Goal: Task Accomplishment & Management: Manage account settings

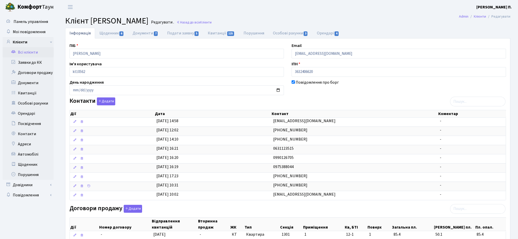
select select "25"
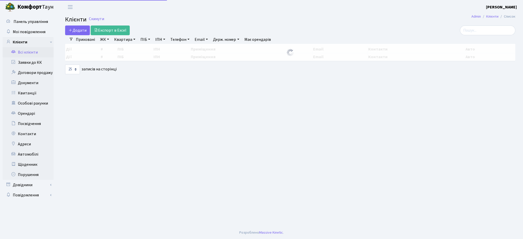
select select "25"
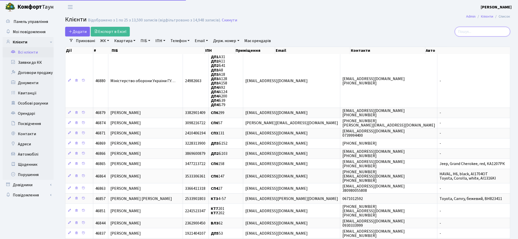
click at [481, 32] on input "search" at bounding box center [482, 32] width 55 height 10
type input "j,hs"
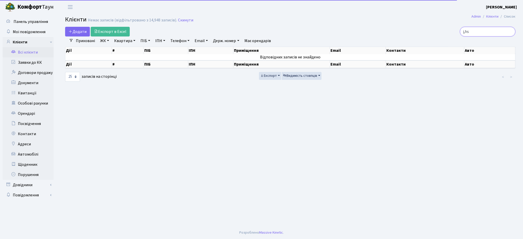
drag, startPoint x: 479, startPoint y: 30, endPoint x: 434, endPoint y: 32, distance: 45.3
click at [434, 32] on div "j,hs" at bounding box center [443, 32] width 145 height 10
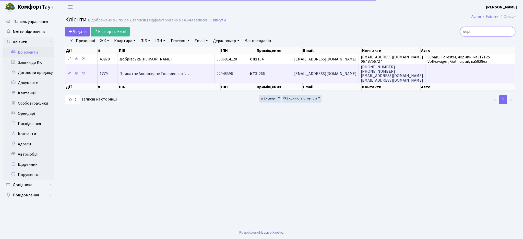
type input "обрі"
click at [255, 73] on b "КТ" at bounding box center [252, 74] width 5 height 6
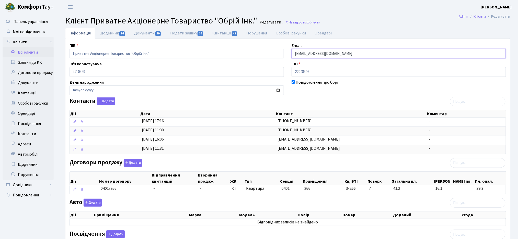
drag, startPoint x: 338, startPoint y: 55, endPoint x: 264, endPoint y: 53, distance: 73.9
click at [264, 53] on div "ПІБ Приватне Акціонерне Товариство "Обрій Інк." Email michkov@i.ua Ім'я користу…" at bounding box center [288, 180] width 444 height 274
paste input "info@obriy"
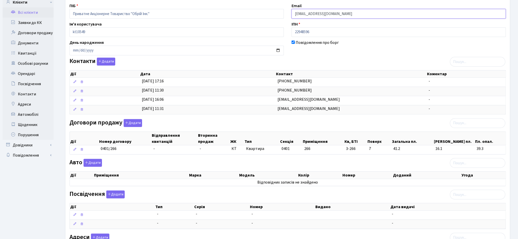
scroll to position [109, 0]
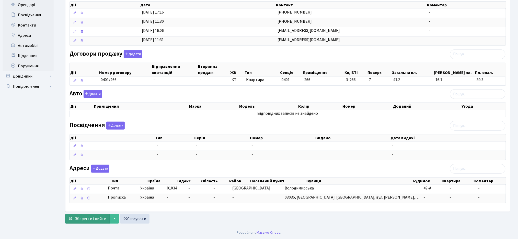
type input "[EMAIL_ADDRESS][DOMAIN_NAME]"
click at [85, 221] on span "Зберегти і вийти" at bounding box center [90, 219] width 31 height 6
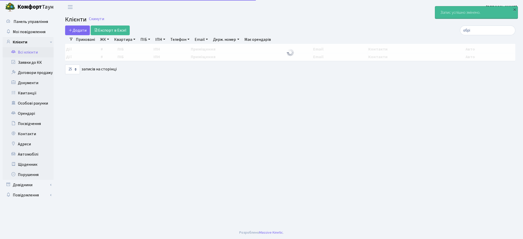
select select "25"
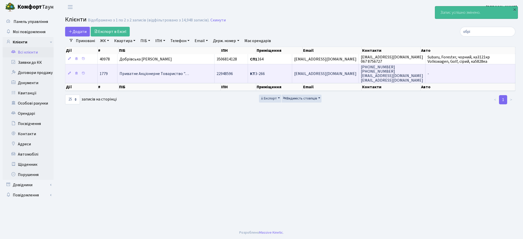
click at [336, 74] on td "[EMAIL_ADDRESS][DOMAIN_NAME]" at bounding box center [325, 73] width 67 height 19
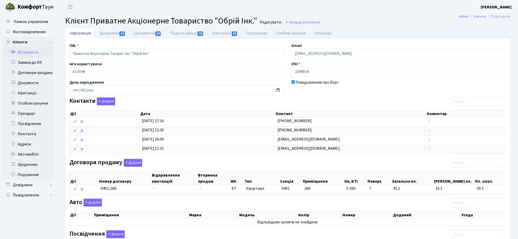
click at [21, 53] on link "Всі клієнти" at bounding box center [28, 52] width 51 height 10
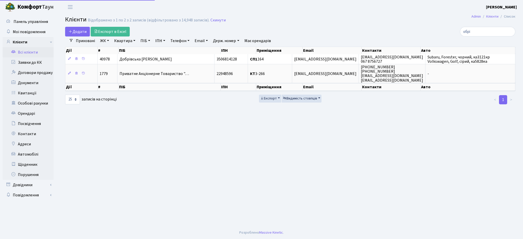
select select
select select "25"
click at [105, 43] on link "ЖК" at bounding box center [104, 41] width 13 height 9
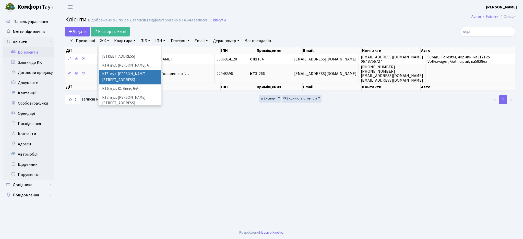
scroll to position [68, 0]
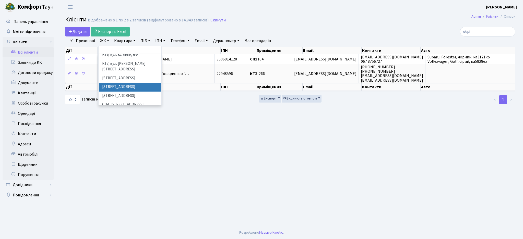
click at [312, 165] on main "Admin Клієнти Список Клієнти Відображено з 1 по 2 з 2 записів (відфільтровано з…" at bounding box center [290, 120] width 466 height 213
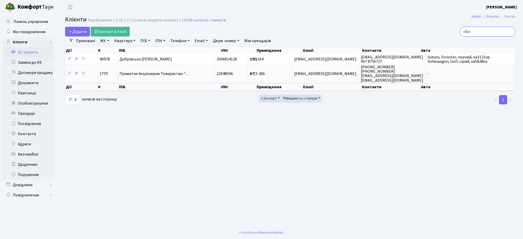
drag, startPoint x: 484, startPoint y: 33, endPoint x: 407, endPoint y: 31, distance: 77.2
click at [407, 31] on div "обрі" at bounding box center [443, 32] width 145 height 10
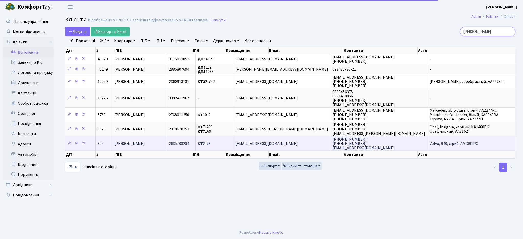
type input "[PERSON_NAME]"
click at [189, 144] on span "2635708284" at bounding box center [179, 144] width 20 height 6
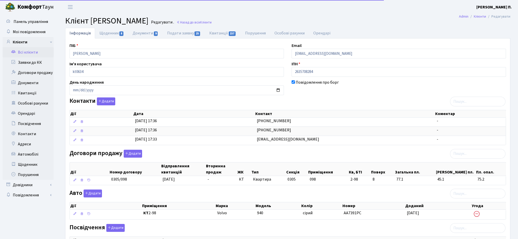
click at [210, 34] on link "Квитанції 157" at bounding box center [223, 33] width 36 height 11
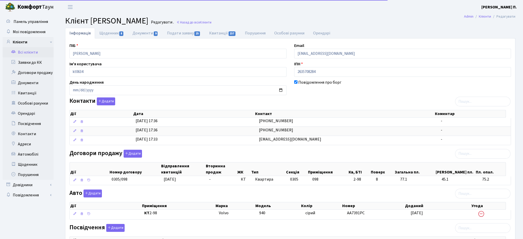
select select "25"
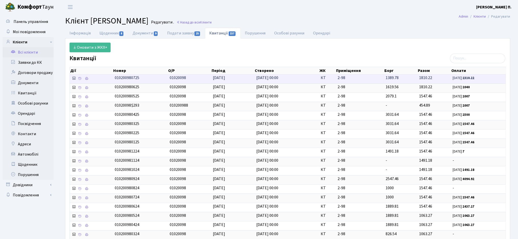
click at [74, 79] on icon at bounding box center [74, 78] width 4 height 4
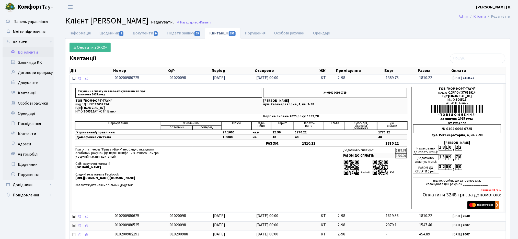
click at [73, 79] on icon at bounding box center [74, 78] width 4 height 4
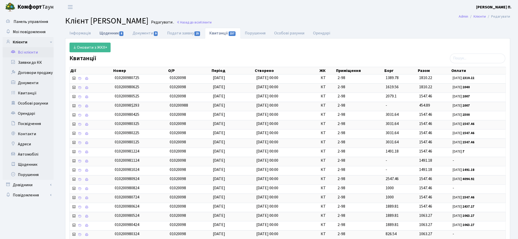
click at [117, 35] on link "Щоденник 8" at bounding box center [111, 33] width 33 height 10
select select "25"
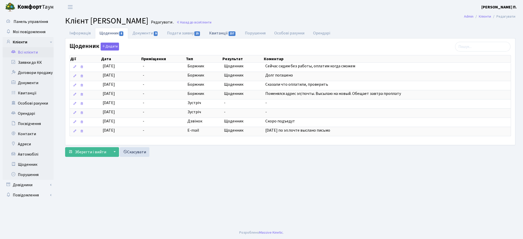
click at [217, 34] on link "Квитанції 157" at bounding box center [223, 33] width 36 height 10
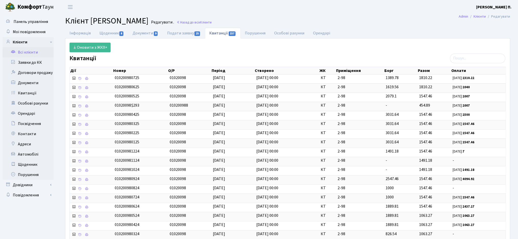
click at [36, 54] on link "Всі клієнти" at bounding box center [28, 52] width 51 height 10
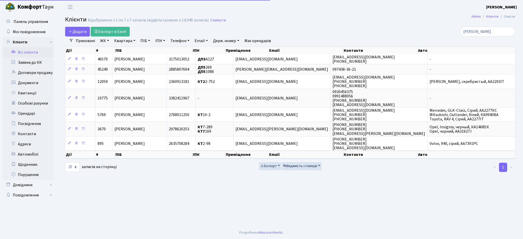
select select "25"
drag, startPoint x: 0, startPoint y: 0, endPoint x: 414, endPoint y: 41, distance: 416.5
click at [414, 41] on div "Додати Експорт в Excel гончарук Фільтри Приховані ЖК ТХ, вул. Ділова, 1/2 КТ, в…" at bounding box center [290, 100] width 458 height 146
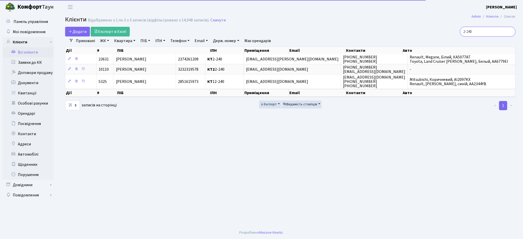
type input "2-240"
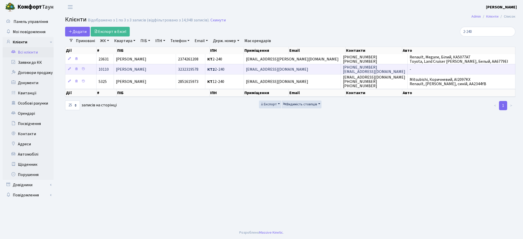
click at [176, 72] on td "[PERSON_NAME]" at bounding box center [145, 69] width 62 height 10
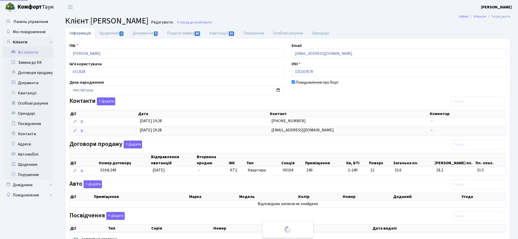
select select "25"
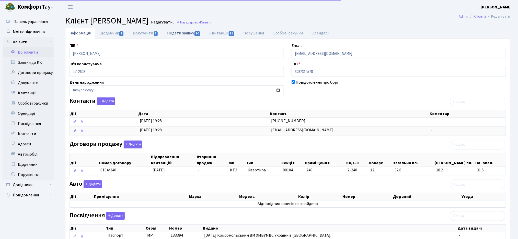
click at [187, 33] on link "Подати заявку 80" at bounding box center [184, 33] width 42 height 10
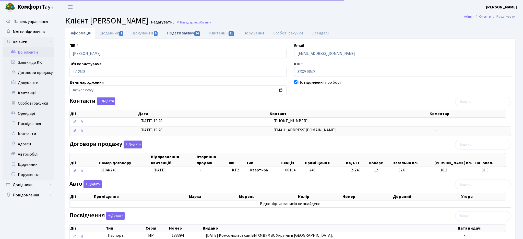
select select "25"
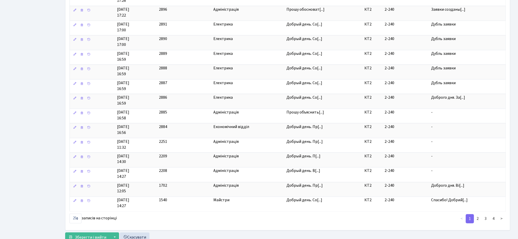
scroll to position [238, 0]
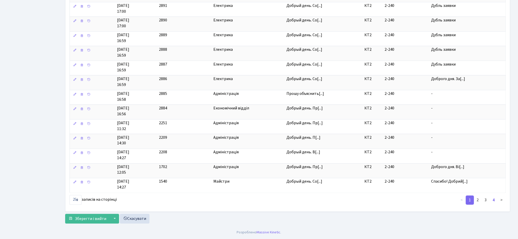
click at [497, 201] on link "4" at bounding box center [494, 200] width 8 height 9
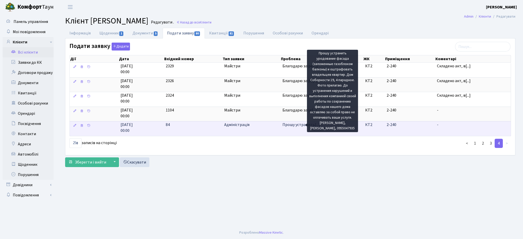
click at [296, 127] on span "Прошу устранить[...]" at bounding box center [302, 125] width 38 height 6
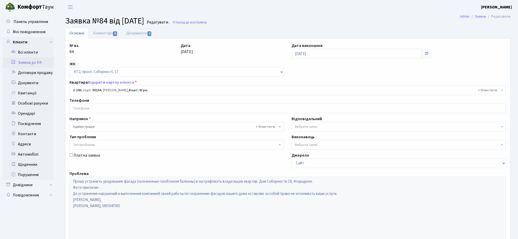
select select "15290"
click at [136, 30] on link "Документи 2" at bounding box center [139, 33] width 34 height 10
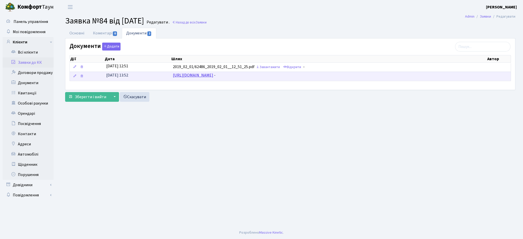
click at [213, 76] on link "http://www.comfort-town.com.ua/dir_upl_files/87a6842149f497d60acefc843036d2bd.j…" at bounding box center [193, 76] width 40 height 6
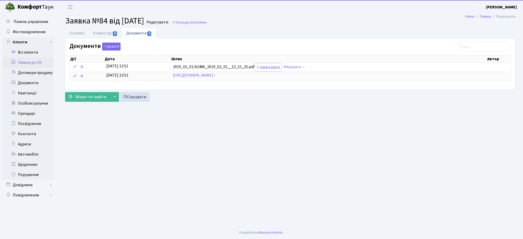
click at [279, 68] on link "Завантажити" at bounding box center [268, 67] width 27 height 8
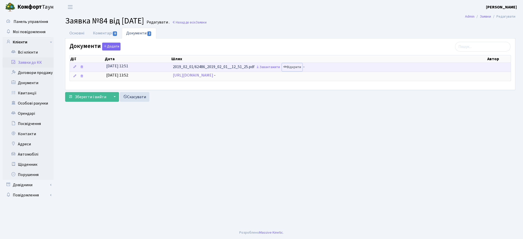
click at [301, 68] on link "Відкрити" at bounding box center [292, 67] width 20 height 8
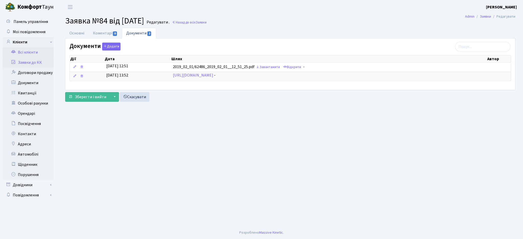
click at [27, 51] on link "Всі клієнти" at bounding box center [28, 52] width 51 height 10
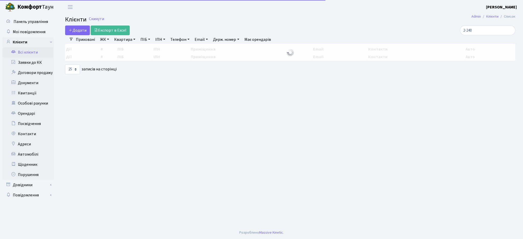
select select "25"
